Goal: Transaction & Acquisition: Book appointment/travel/reservation

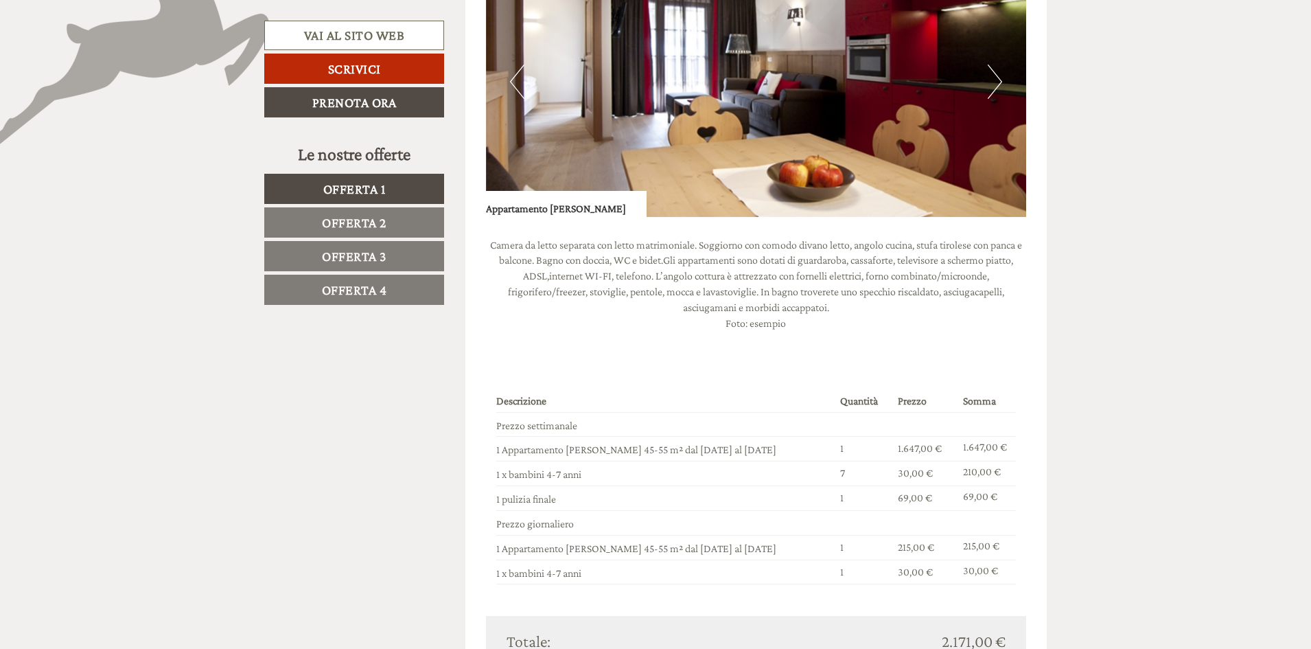
scroll to position [1167, 0]
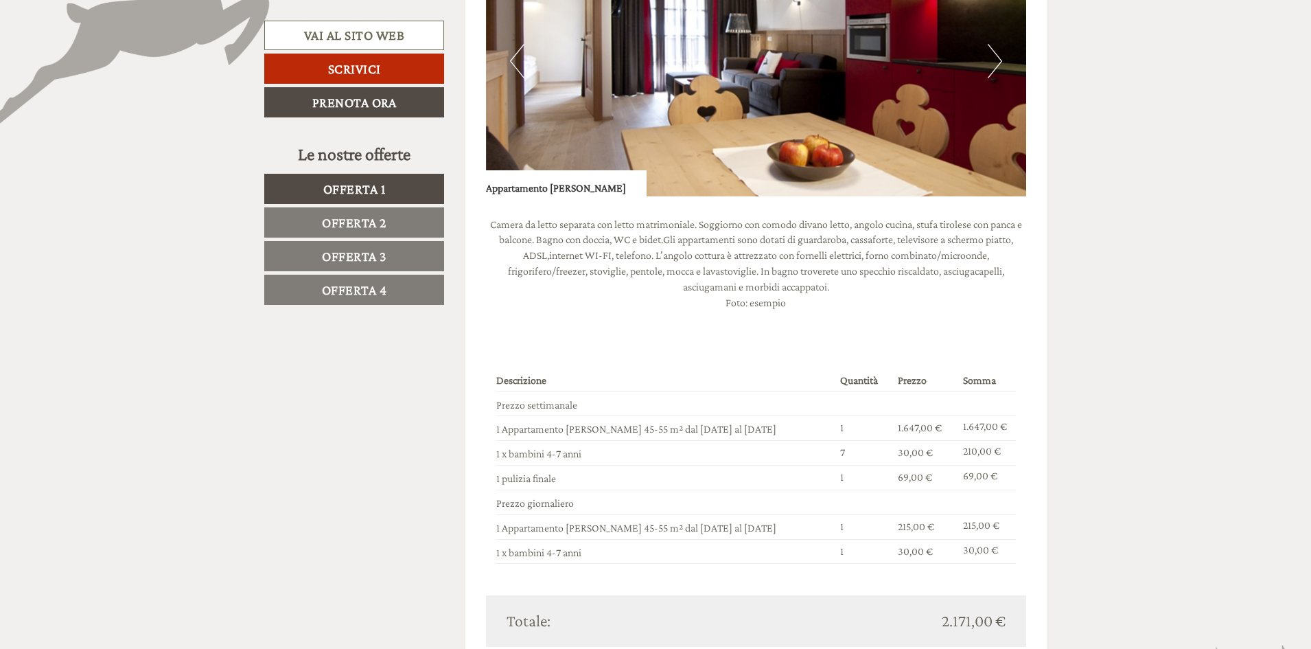
click at [348, 214] on link "Offerta 2" at bounding box center [354, 222] width 180 height 30
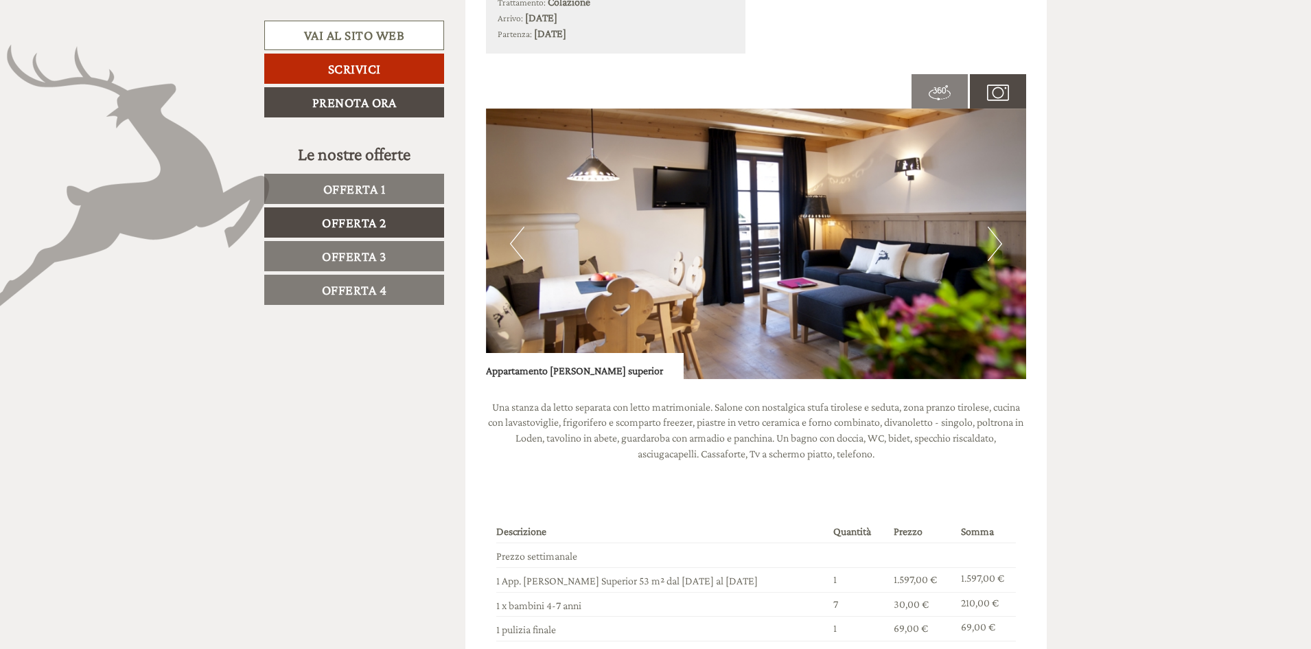
scroll to position [1186, 0]
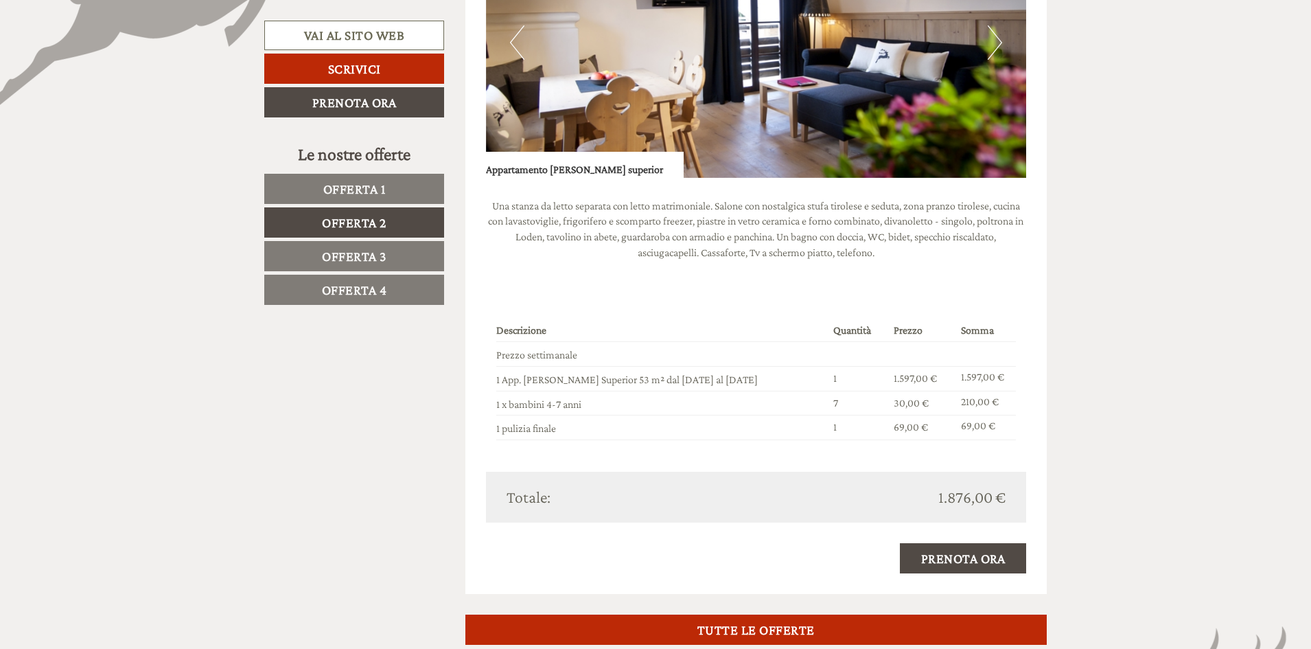
click at [352, 253] on span "Offerta 3" at bounding box center [354, 256] width 65 height 15
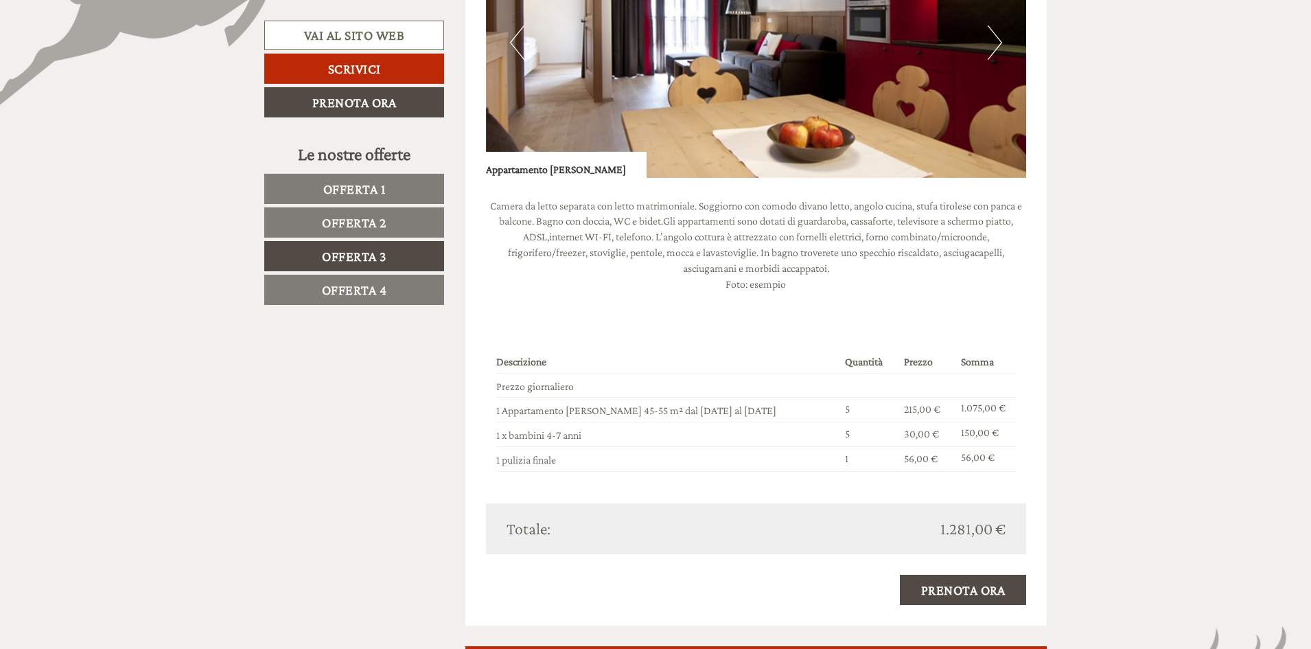
click at [991, 37] on button "Next" at bounding box center [995, 42] width 14 height 34
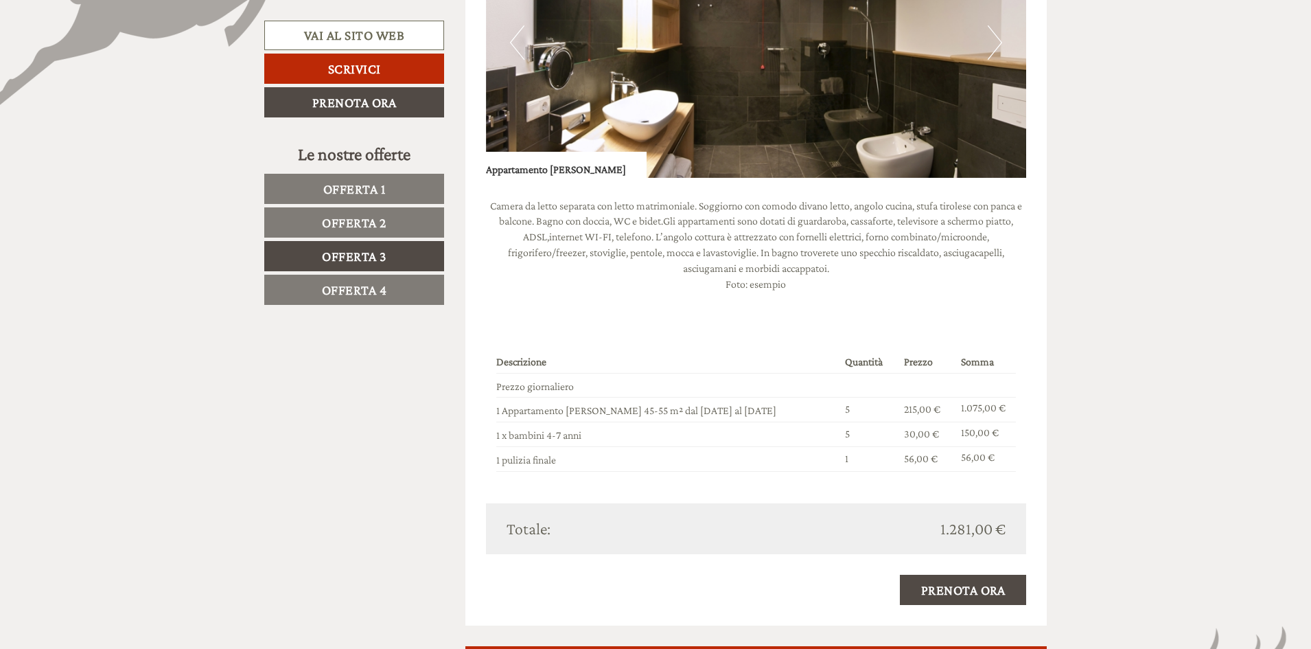
click at [991, 37] on button "Next" at bounding box center [995, 42] width 14 height 34
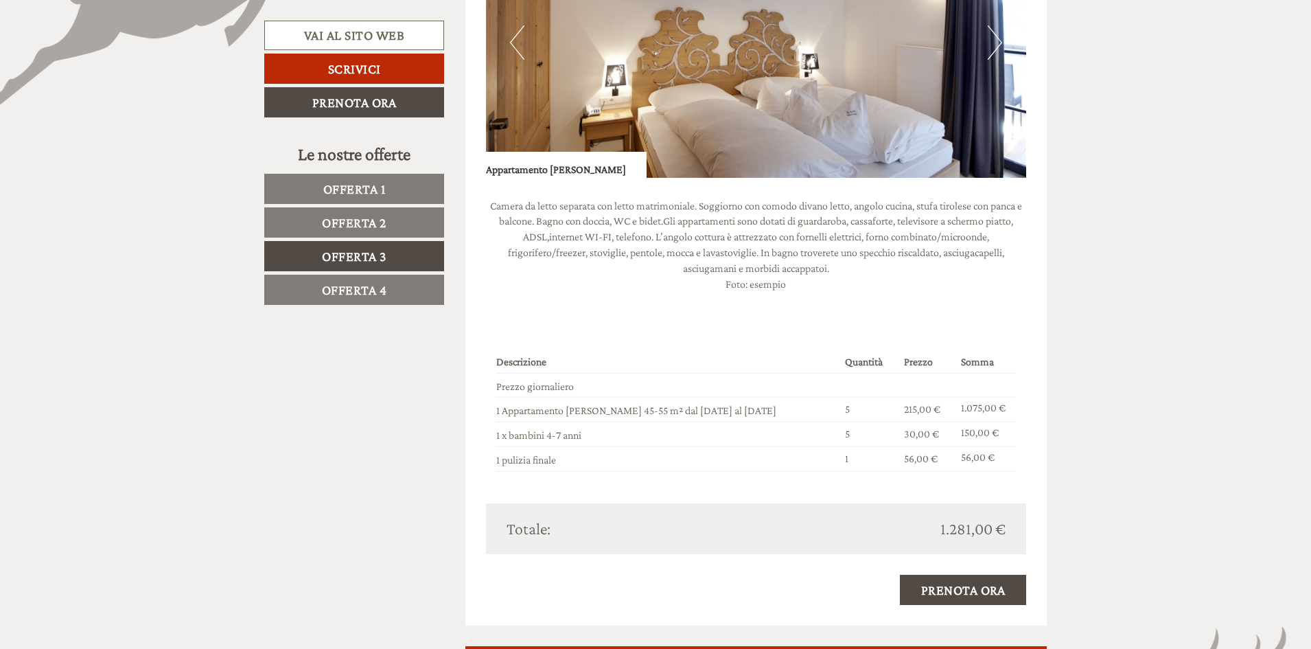
click at [991, 37] on button "Next" at bounding box center [995, 42] width 14 height 34
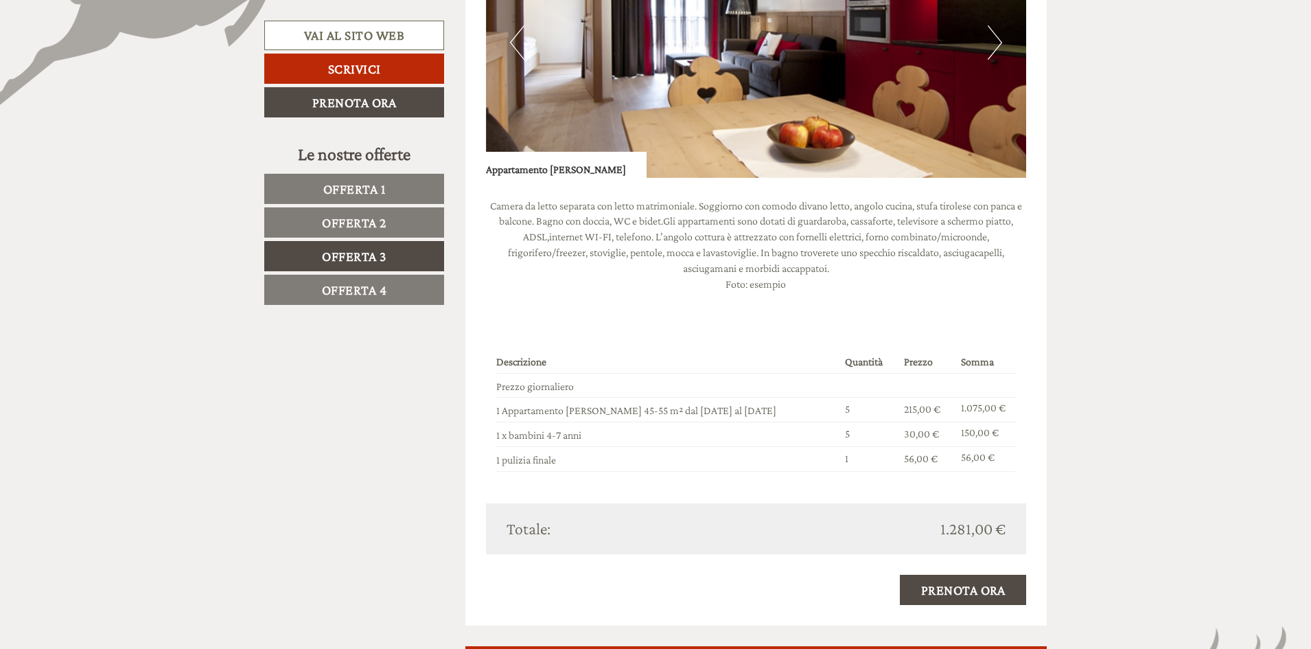
click at [991, 37] on button "Next" at bounding box center [995, 42] width 14 height 34
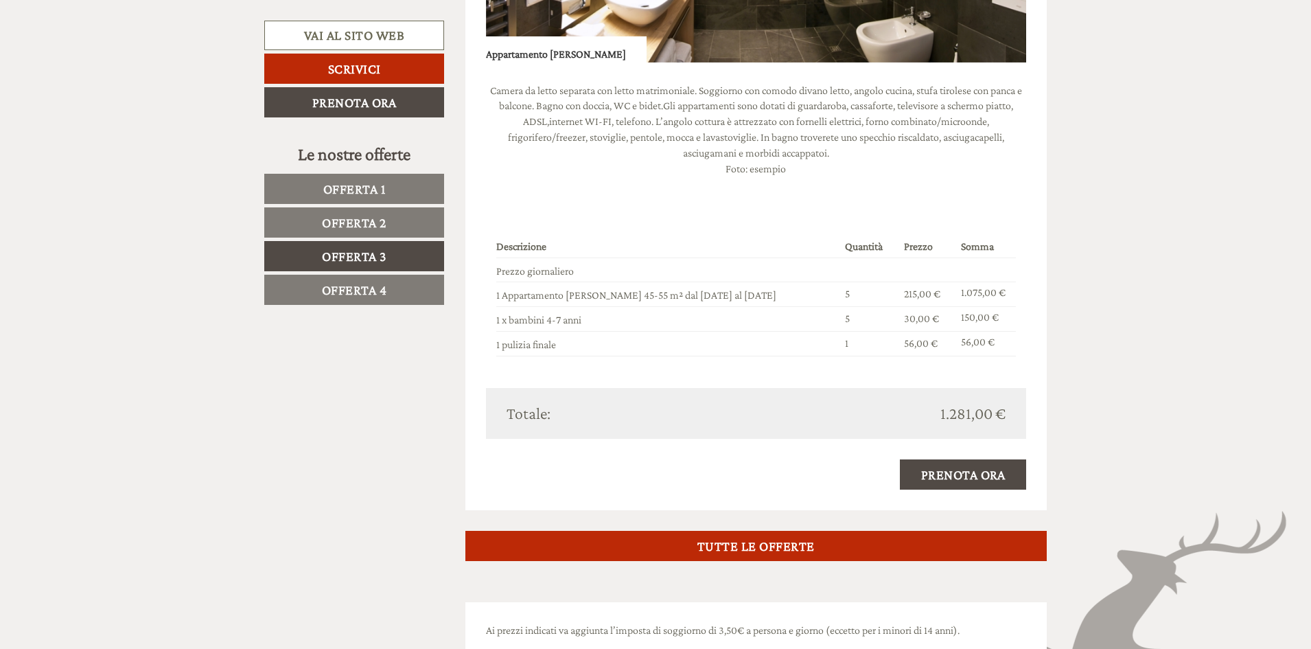
scroll to position [1460, 0]
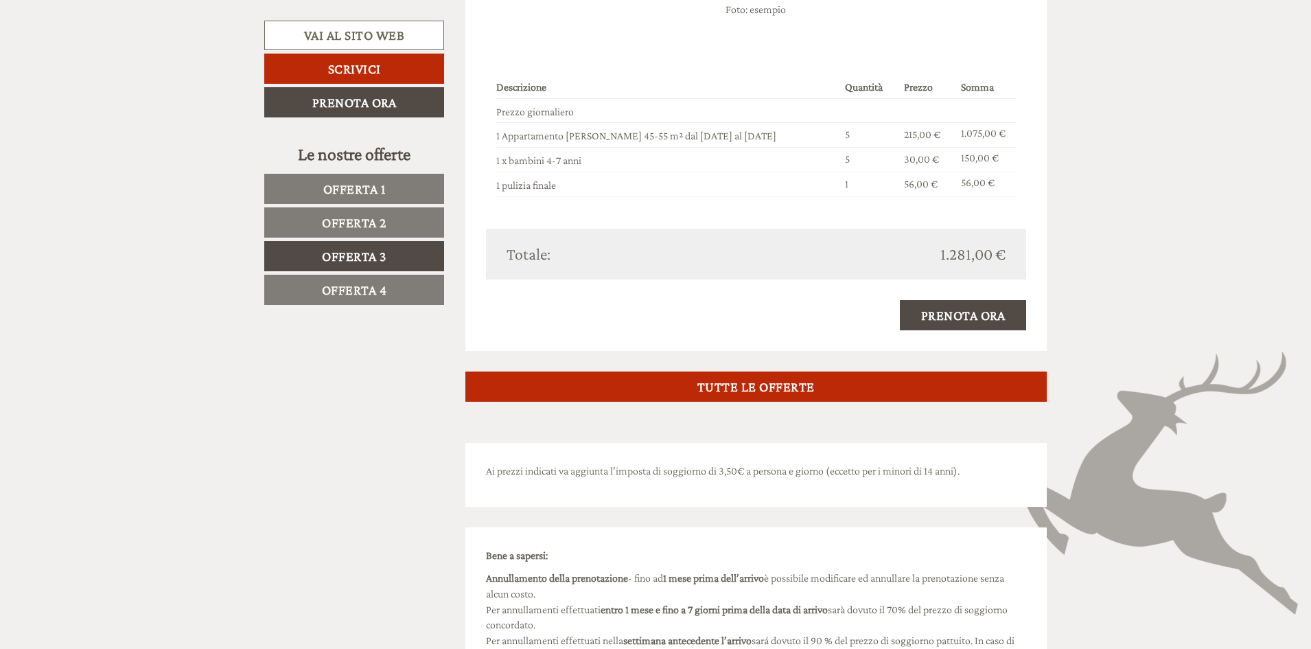
click at [355, 288] on span "Offerta 4" at bounding box center [354, 289] width 65 height 15
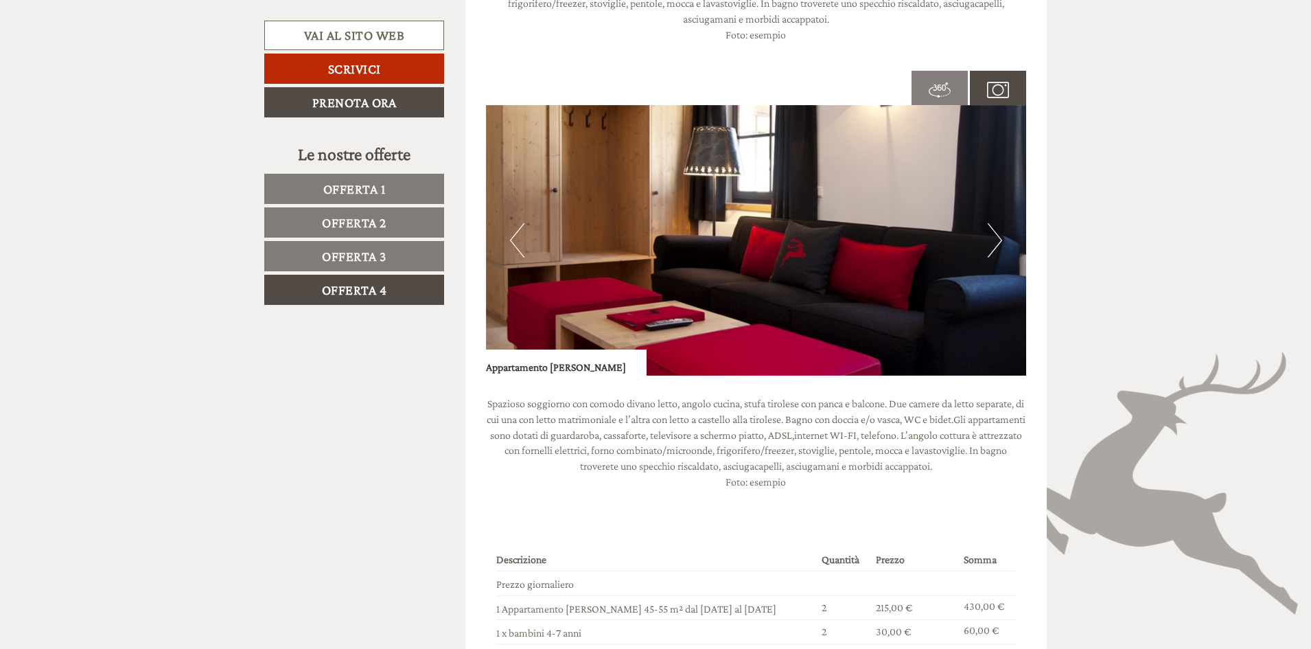
scroll to position [842, 0]
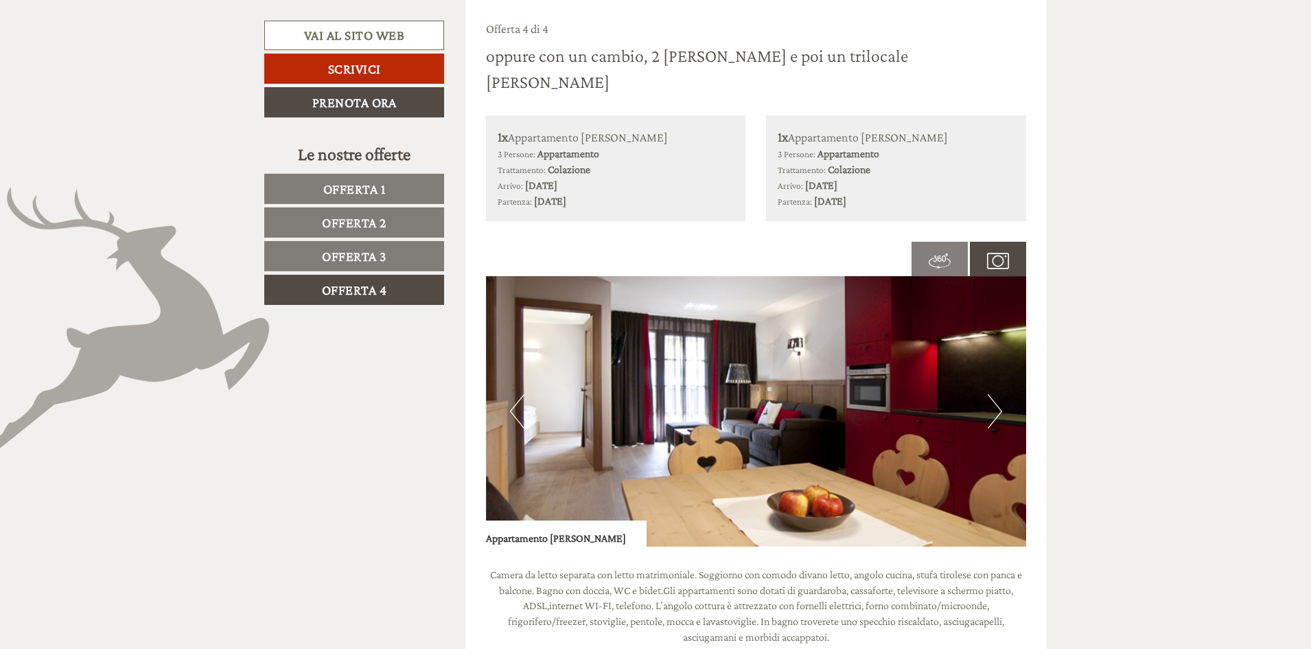
click at [356, 251] on span "Offerta 3" at bounding box center [354, 256] width 65 height 15
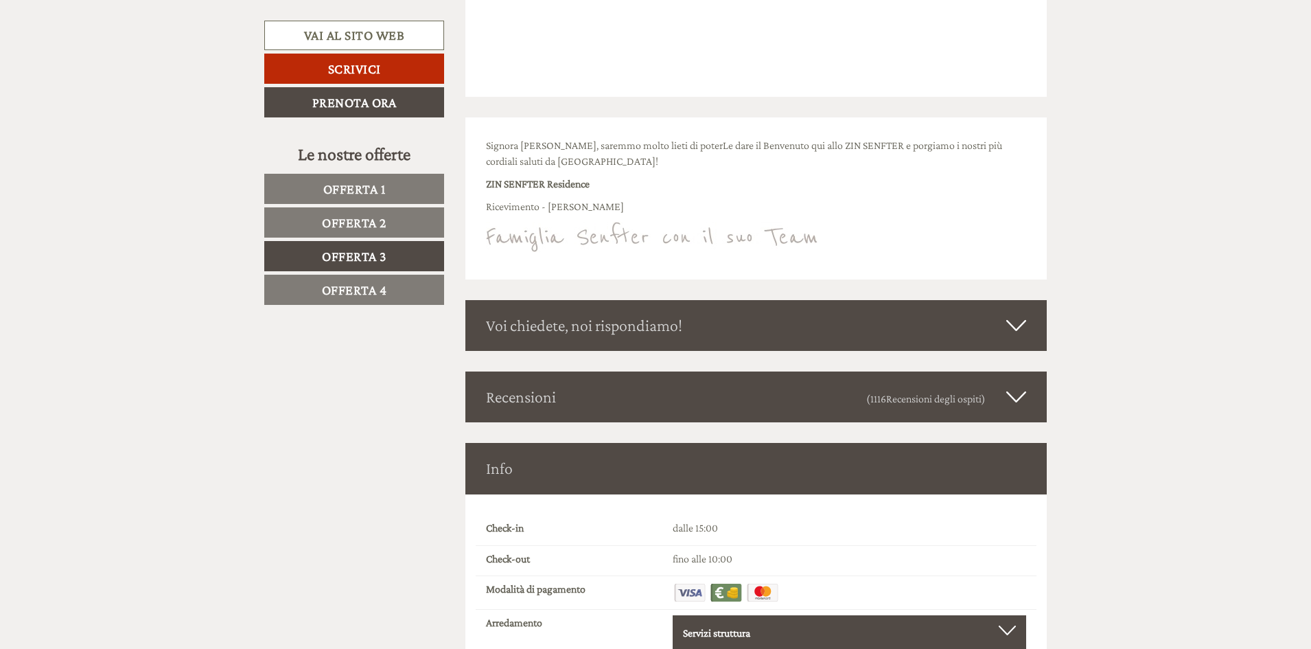
scroll to position [2834, 0]
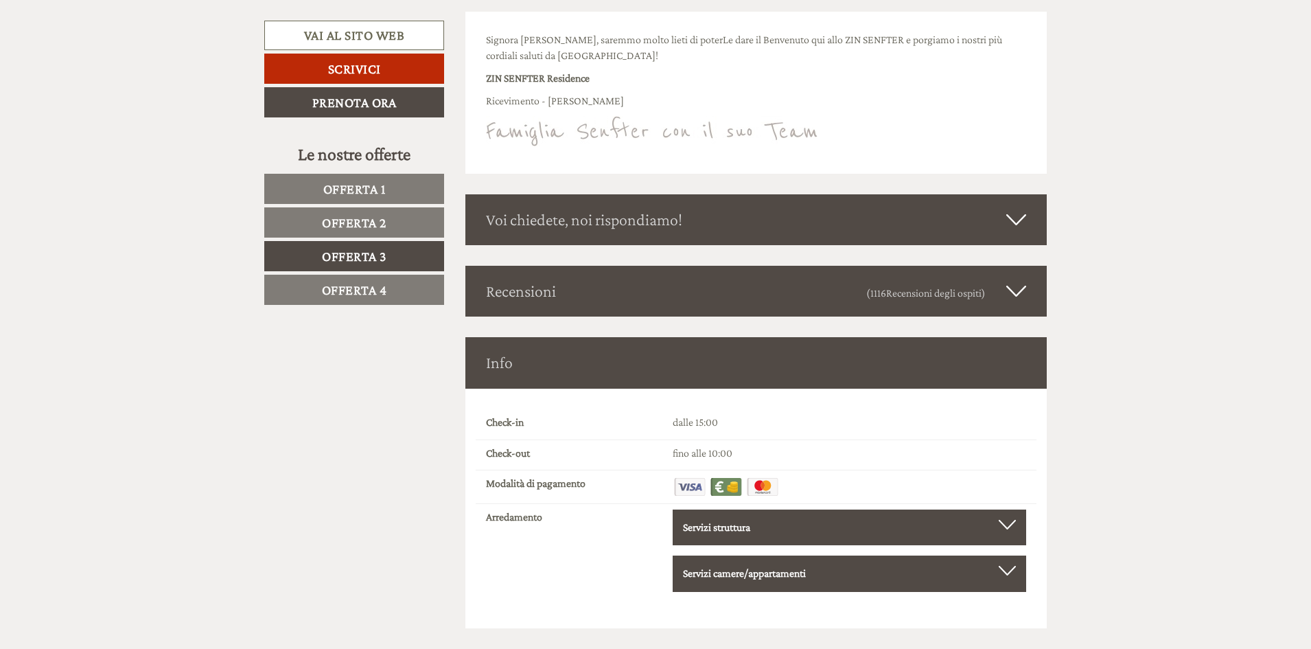
click at [1006, 526] on div at bounding box center [1007, 525] width 17 height 10
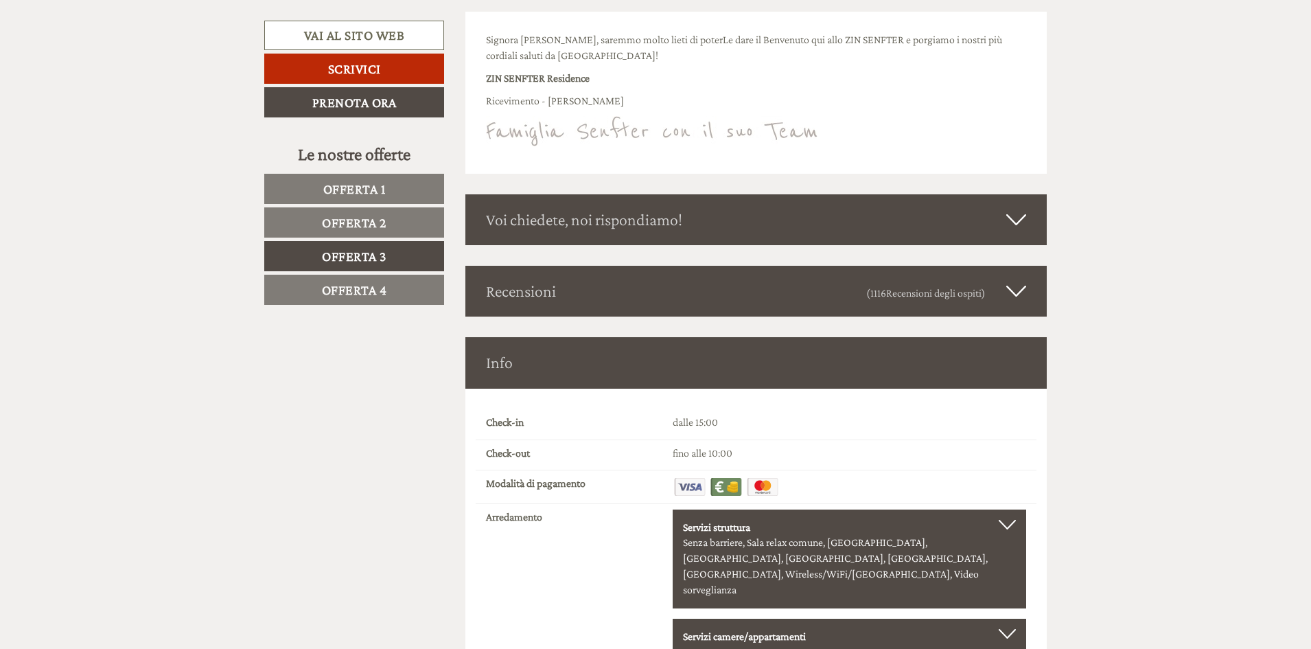
click at [1001, 619] on div "Servizi camere/appartamenti Telefono, Televisione, Radio, Accappatoio, [GEOGRAP…" at bounding box center [850, 637] width 354 height 36
click at [1001, 629] on div at bounding box center [1007, 634] width 17 height 10
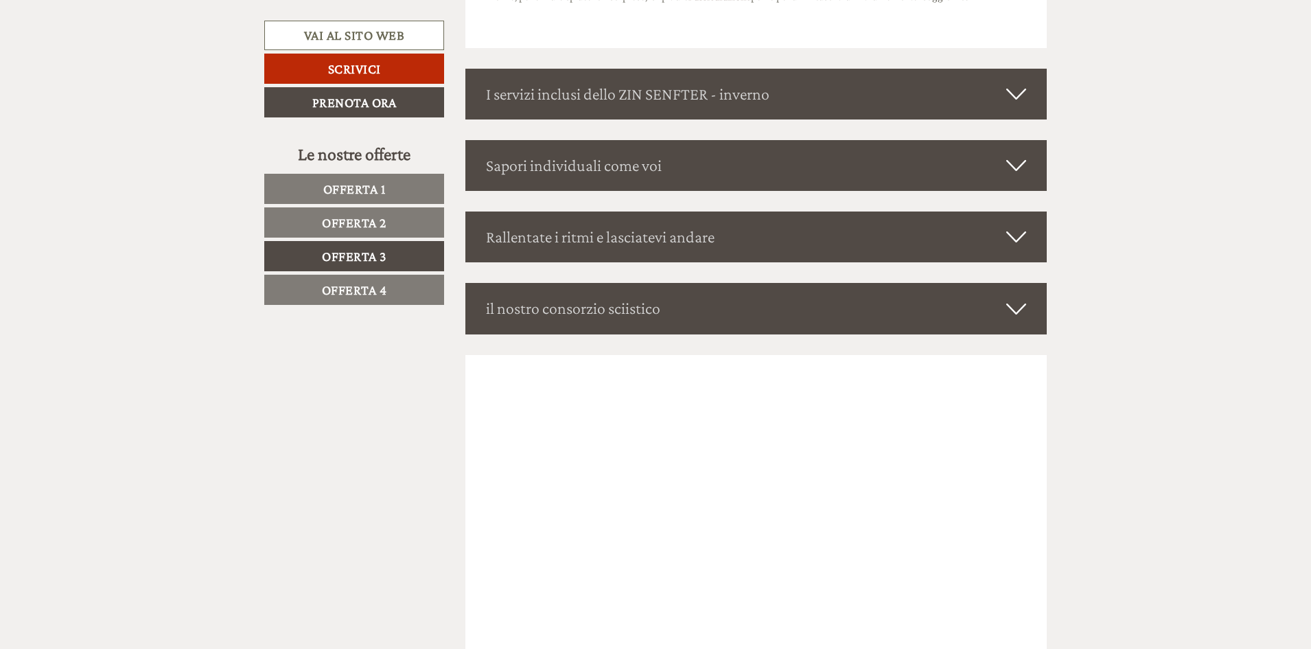
scroll to position [2010, 0]
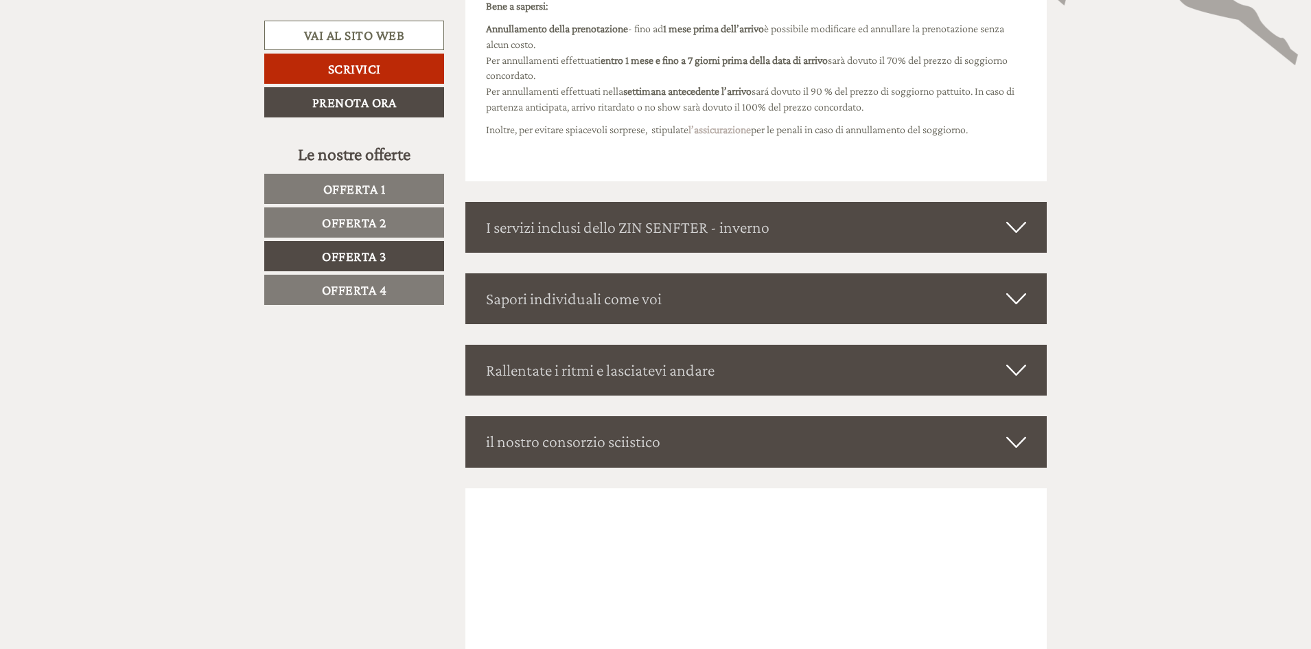
click at [1014, 231] on icon at bounding box center [1017, 227] width 20 height 23
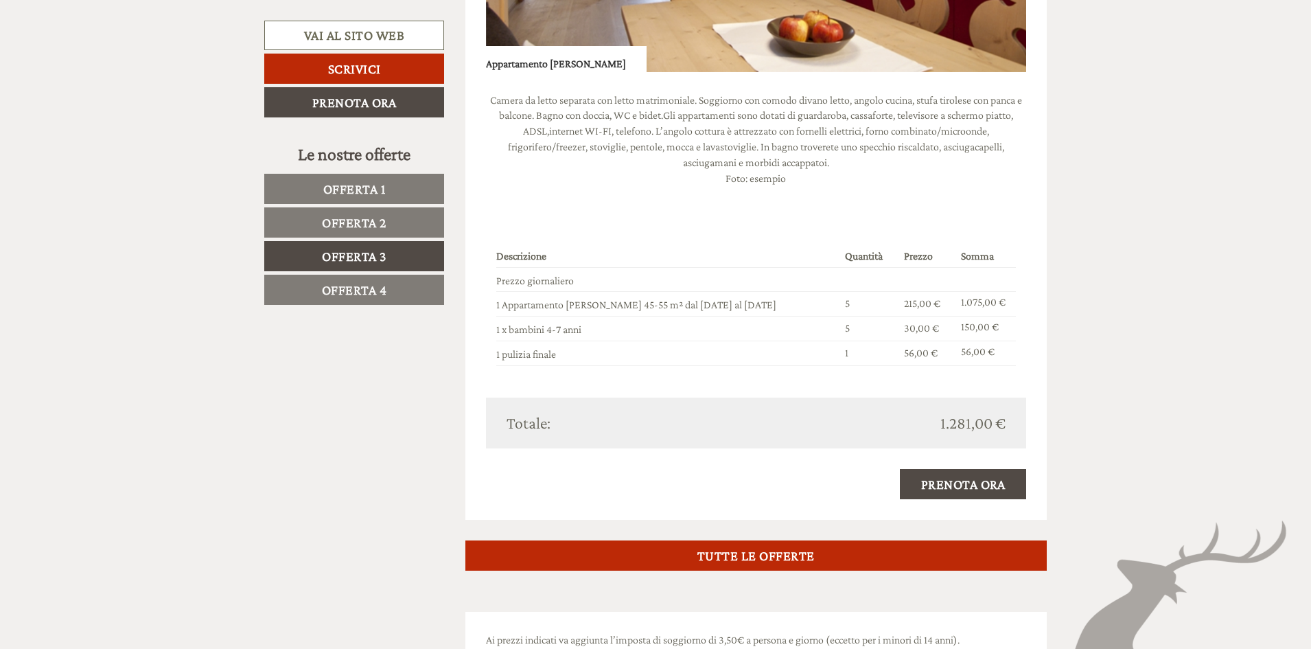
scroll to position [1373, 0]
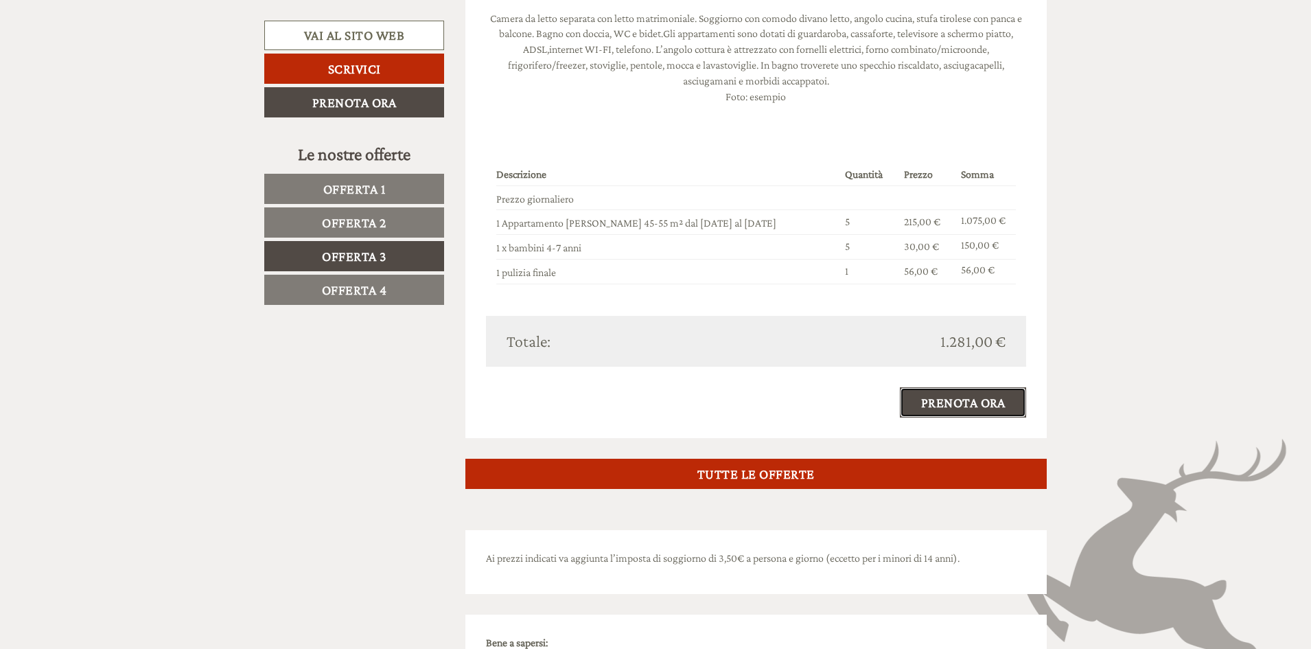
click at [994, 402] on link "Prenota ora" at bounding box center [963, 402] width 127 height 30
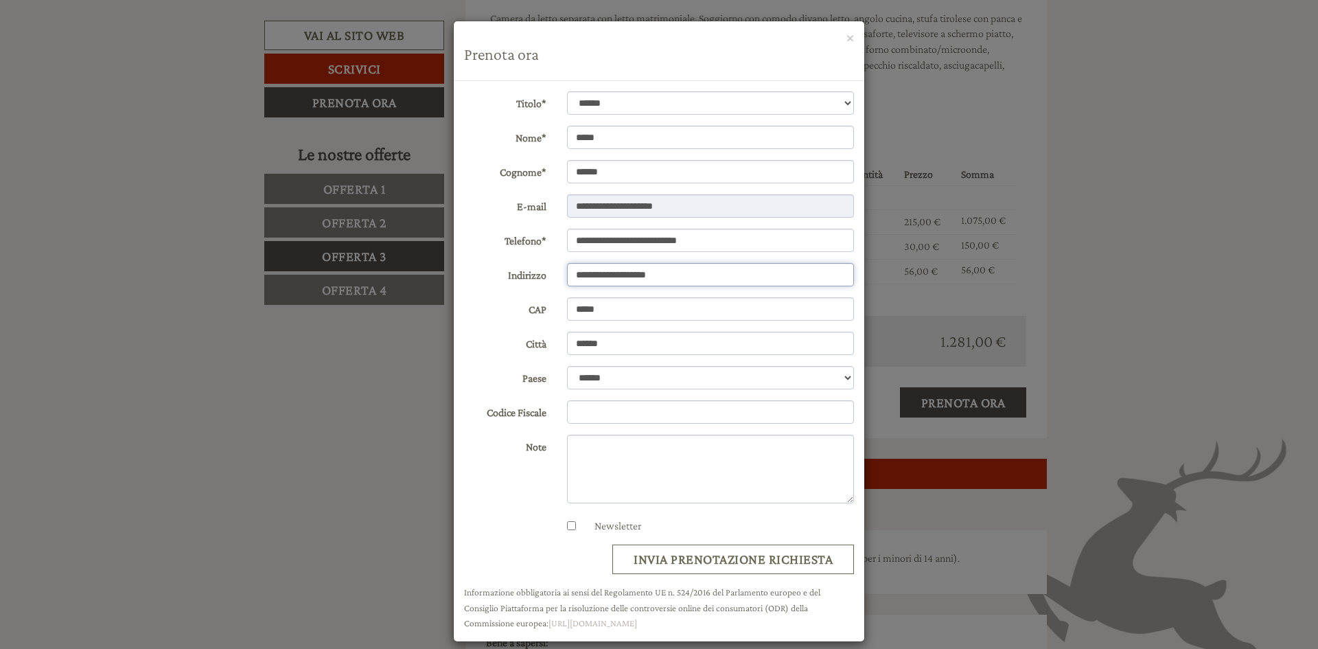
drag, startPoint x: 586, startPoint y: 275, endPoint x: 669, endPoint y: 273, distance: 82.4
click at [669, 273] on input "**********" at bounding box center [711, 274] width 288 height 23
type input "**********"
click at [588, 310] on input "*****" at bounding box center [711, 308] width 288 height 23
type input "*****"
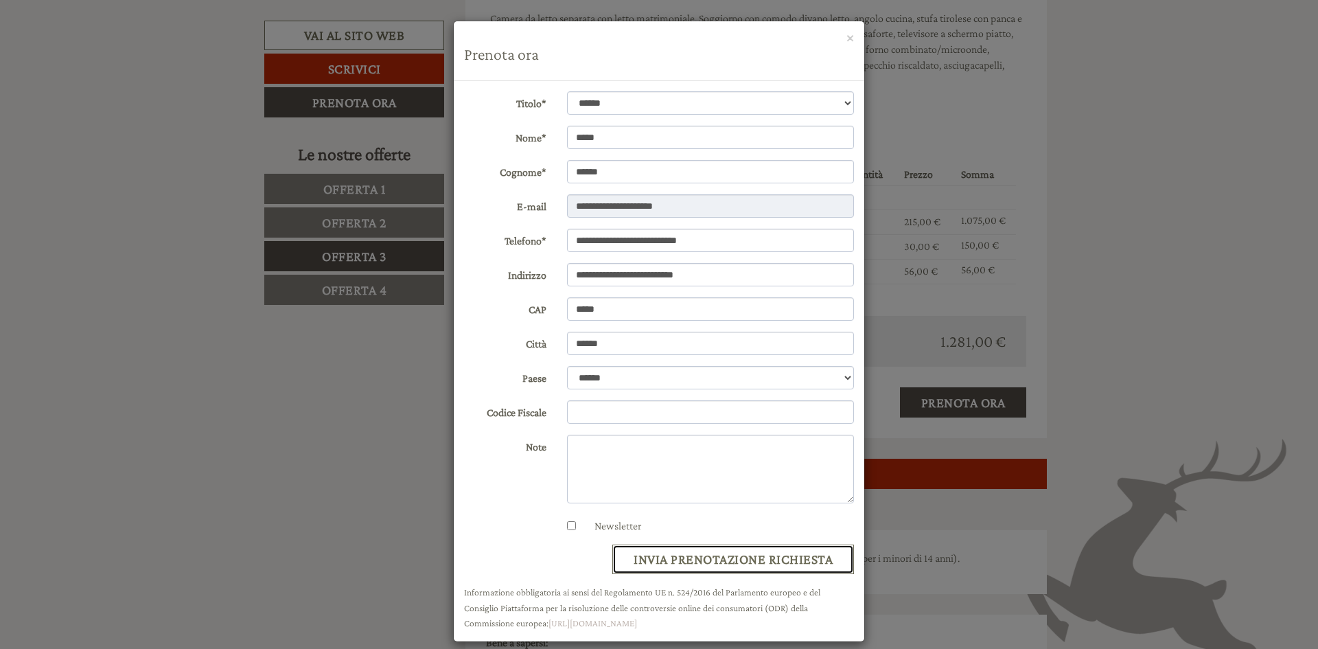
click at [704, 559] on button "invia prenotazione richiesta" at bounding box center [733, 559] width 242 height 30
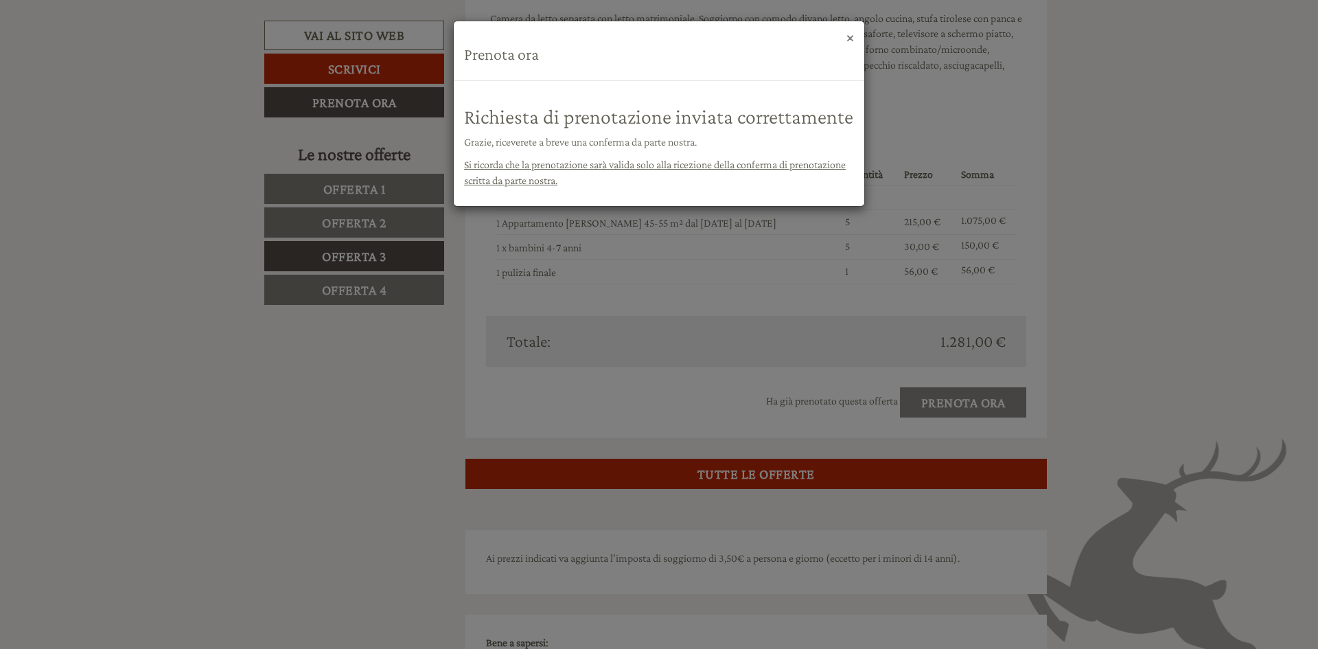
click at [847, 39] on button "×" at bounding box center [851, 37] width 8 height 14
